Goal: Navigation & Orientation: Understand site structure

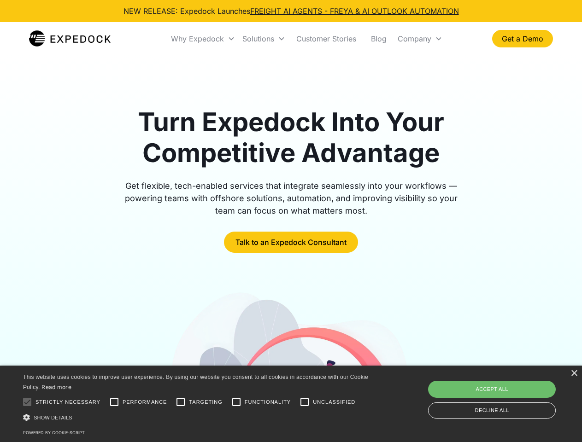
click at [203, 39] on div "Why Expedock" at bounding box center [197, 38] width 53 height 9
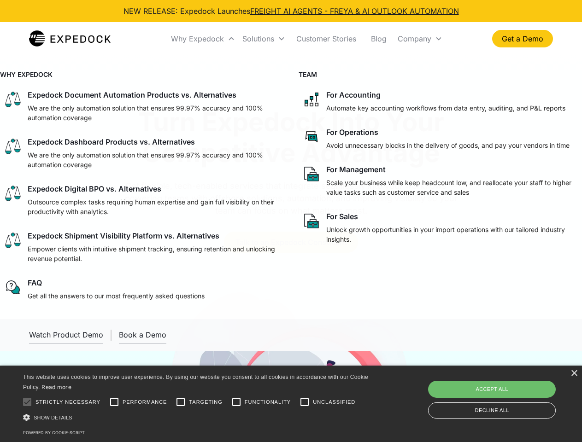
click at [264, 39] on div "Solutions" at bounding box center [258, 38] width 32 height 9
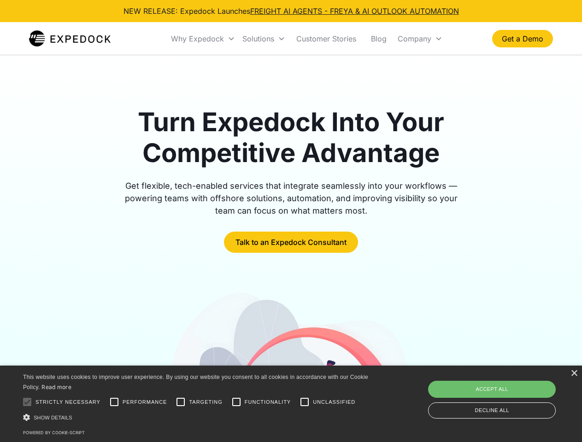
click at [420, 39] on div "Company" at bounding box center [415, 38] width 34 height 9
click at [27, 402] on div at bounding box center [27, 402] width 18 height 18
click at [114, 402] on input "Performance" at bounding box center [114, 402] width 18 height 18
checkbox input "true"
click at [181, 402] on input "Targeting" at bounding box center [180, 402] width 18 height 18
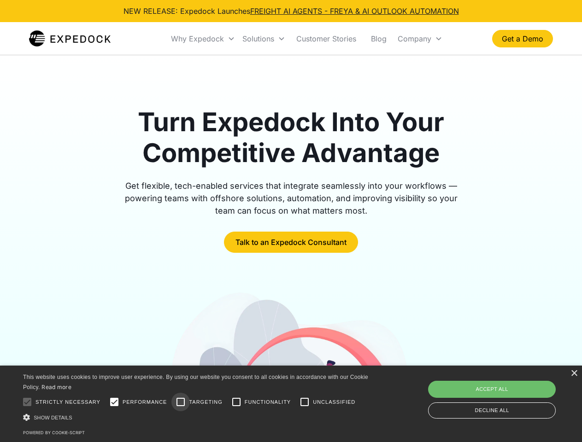
checkbox input "true"
click at [236, 402] on input "Functionality" at bounding box center [236, 402] width 18 height 18
checkbox input "true"
click at [305, 402] on input "Unclassified" at bounding box center [304, 402] width 18 height 18
checkbox input "true"
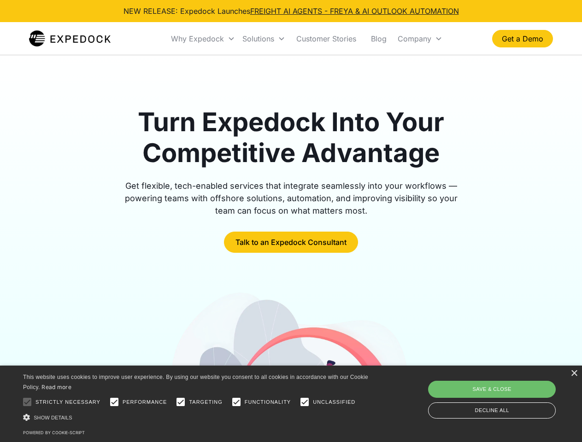
click at [197, 418] on div "Show details Hide details" at bounding box center [197, 418] width 348 height 10
